Goal: Find specific page/section: Find specific page/section

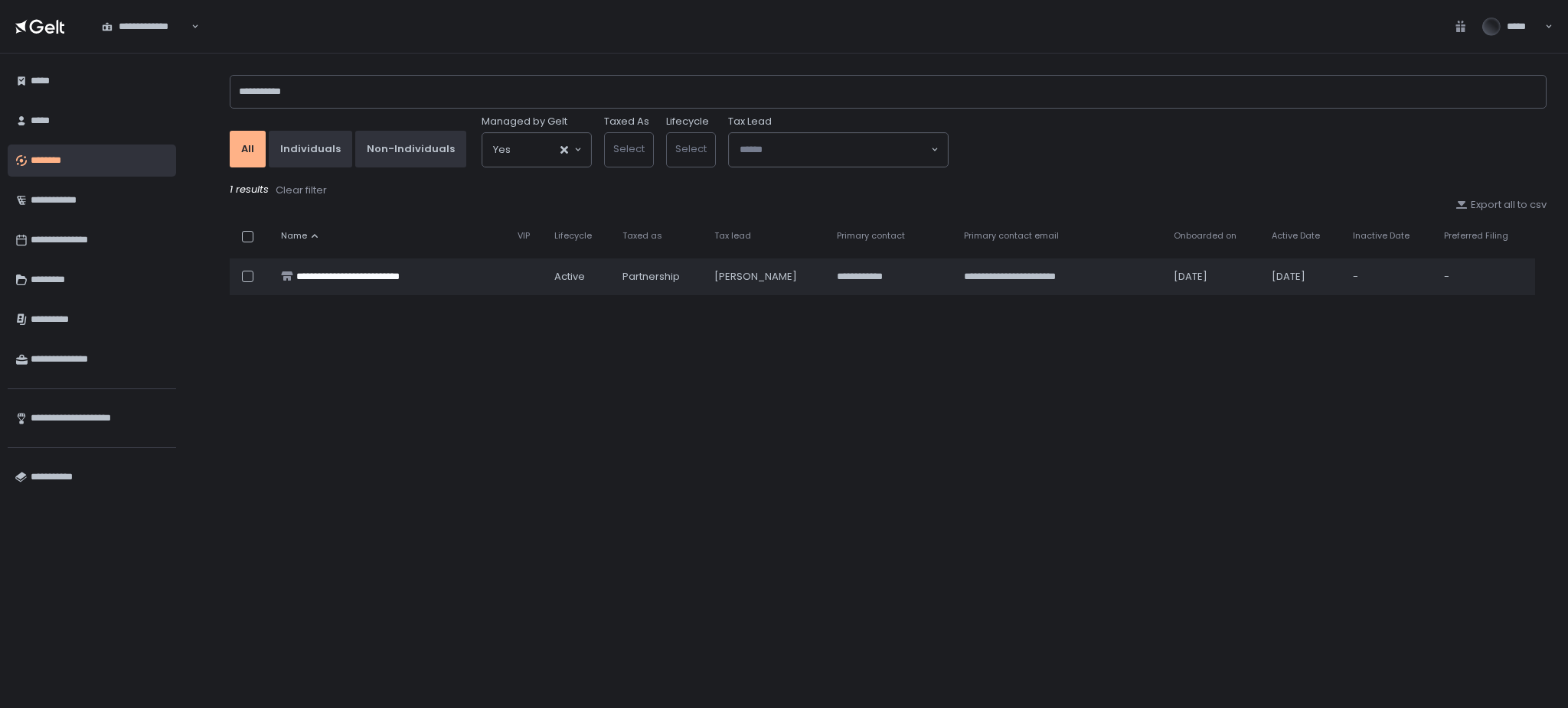
click at [311, 87] on input "**********" at bounding box center [888, 92] width 1317 height 34
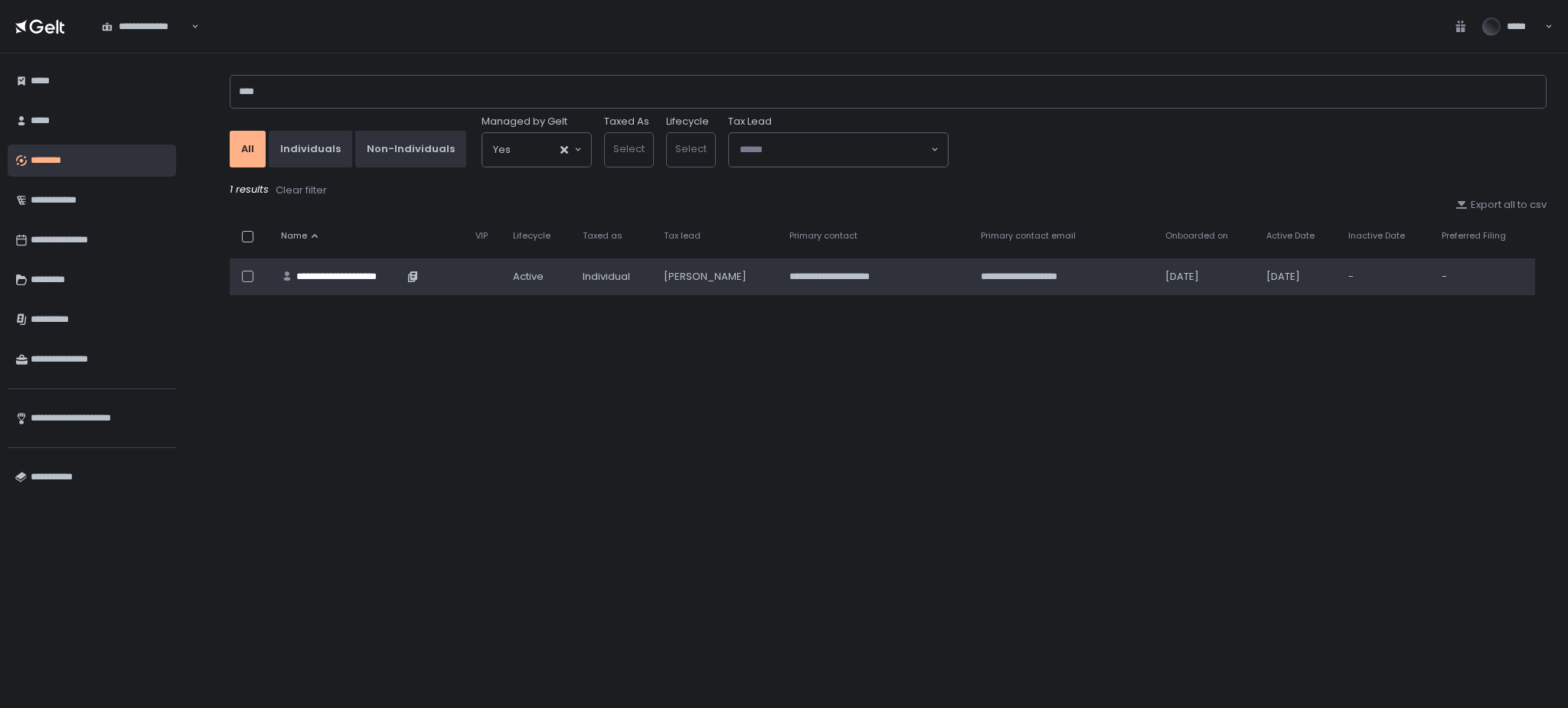
type input "****"
click at [350, 280] on div "**********" at bounding box center [350, 277] width 107 height 14
